Goal: Task Accomplishment & Management: Use online tool/utility

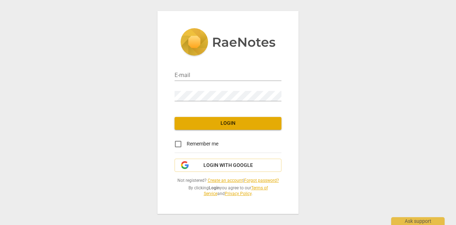
type input "danielle@ahwellness.com.au"
click at [228, 124] on span "Login" at bounding box center [228, 123] width 96 height 7
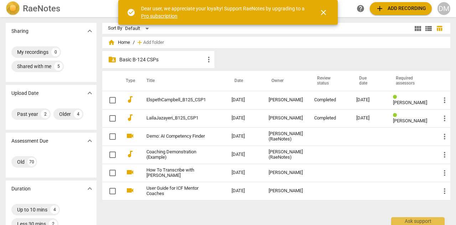
click at [382, 7] on span "add" at bounding box center [380, 8] width 9 height 9
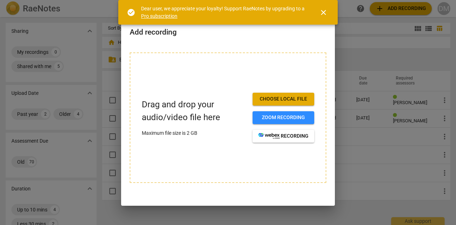
click at [279, 95] on button "Choose local file" at bounding box center [284, 99] width 62 height 13
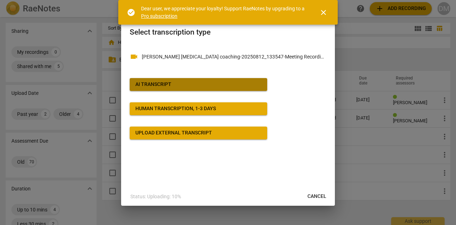
click at [219, 81] on span "AI Transcript" at bounding box center [198, 84] width 126 height 7
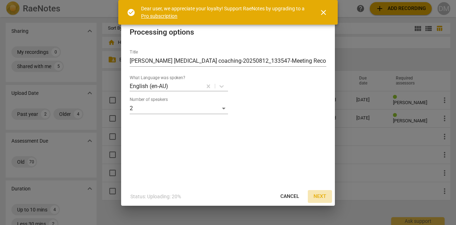
click at [322, 195] on span "Next" at bounding box center [320, 196] width 13 height 7
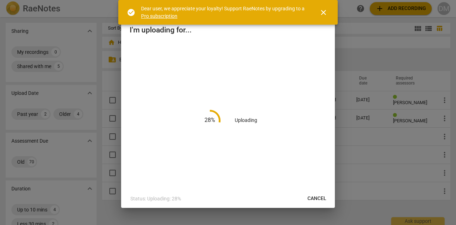
click at [322, 13] on span "close" at bounding box center [323, 12] width 9 height 9
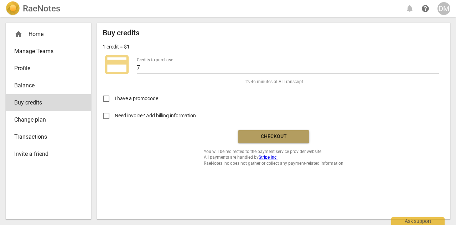
click at [278, 132] on button "Checkout" at bounding box center [273, 136] width 71 height 13
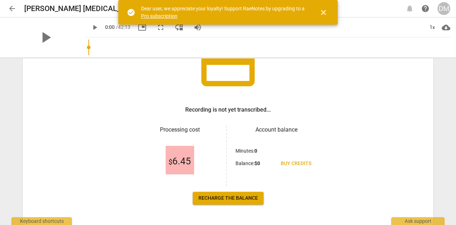
scroll to position [96, 0]
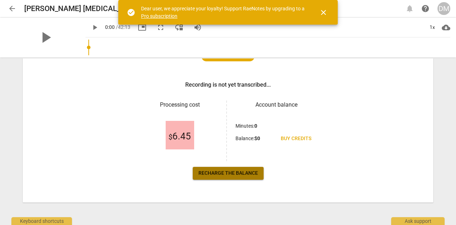
click at [237, 173] on span "Recharge the balance" at bounding box center [229, 173] width 60 height 7
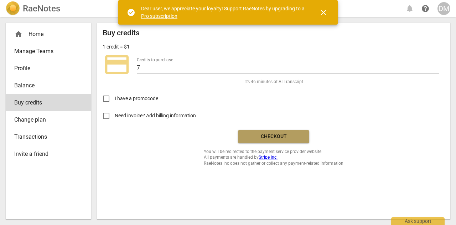
click at [260, 132] on button "Checkout" at bounding box center [273, 136] width 71 height 13
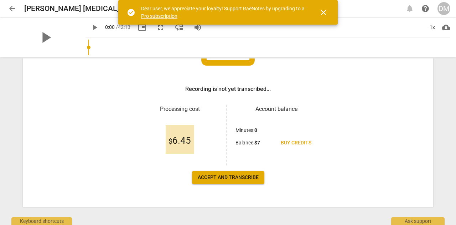
scroll to position [96, 0]
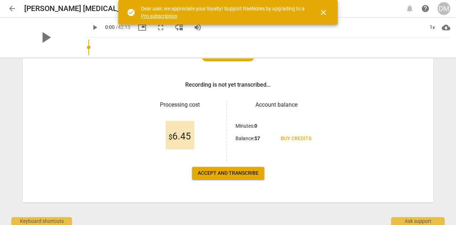
click at [232, 175] on span "Accept and transcribe" at bounding box center [228, 173] width 61 height 7
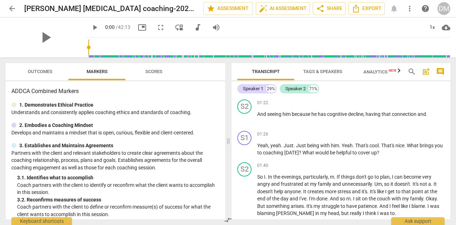
scroll to position [321, 0]
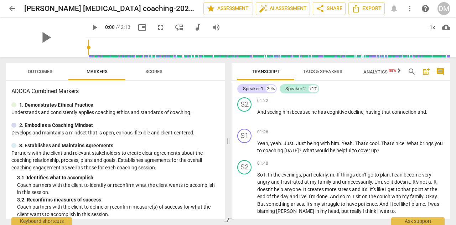
click at [0, 0] on span "edit" at bounding box center [0, 0] width 0 height 0
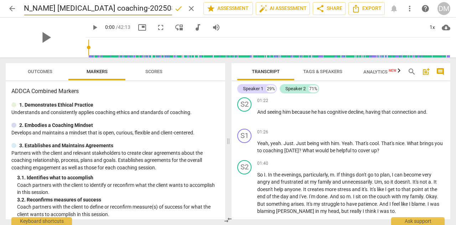
scroll to position [0, 0]
drag, startPoint x: 169, startPoint y: 10, endPoint x: 19, endPoint y: 9, distance: 150.1
click at [19, 9] on div "arrow_back Amy ADHD coaching-20250812_133547-Meeting Recording done clear star …" at bounding box center [228, 9] width 445 height 14
type input "Danielle Murphy B124 Certification Recording 20082025"
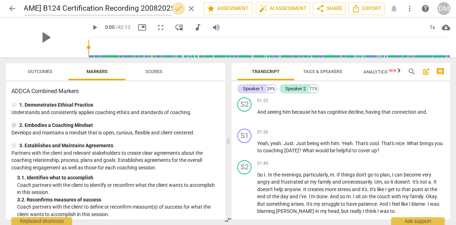
scroll to position [0, 0]
click at [179, 7] on span "done" at bounding box center [178, 8] width 9 height 9
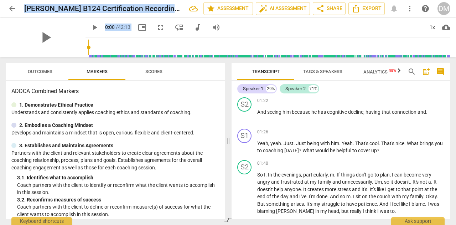
drag, startPoint x: 23, startPoint y: 6, endPoint x: 226, endPoint y: 21, distance: 203.7
click at [226, 21] on div "arrow_back Danielle Murphy B124 Certification Recording 20082025 edit star Asse…" at bounding box center [228, 28] width 456 height 57
copy div "Danielle Murphy B124 Certification Recording 20082025 edit star Assessment auto…"
